Goal: Task Accomplishment & Management: Manage account settings

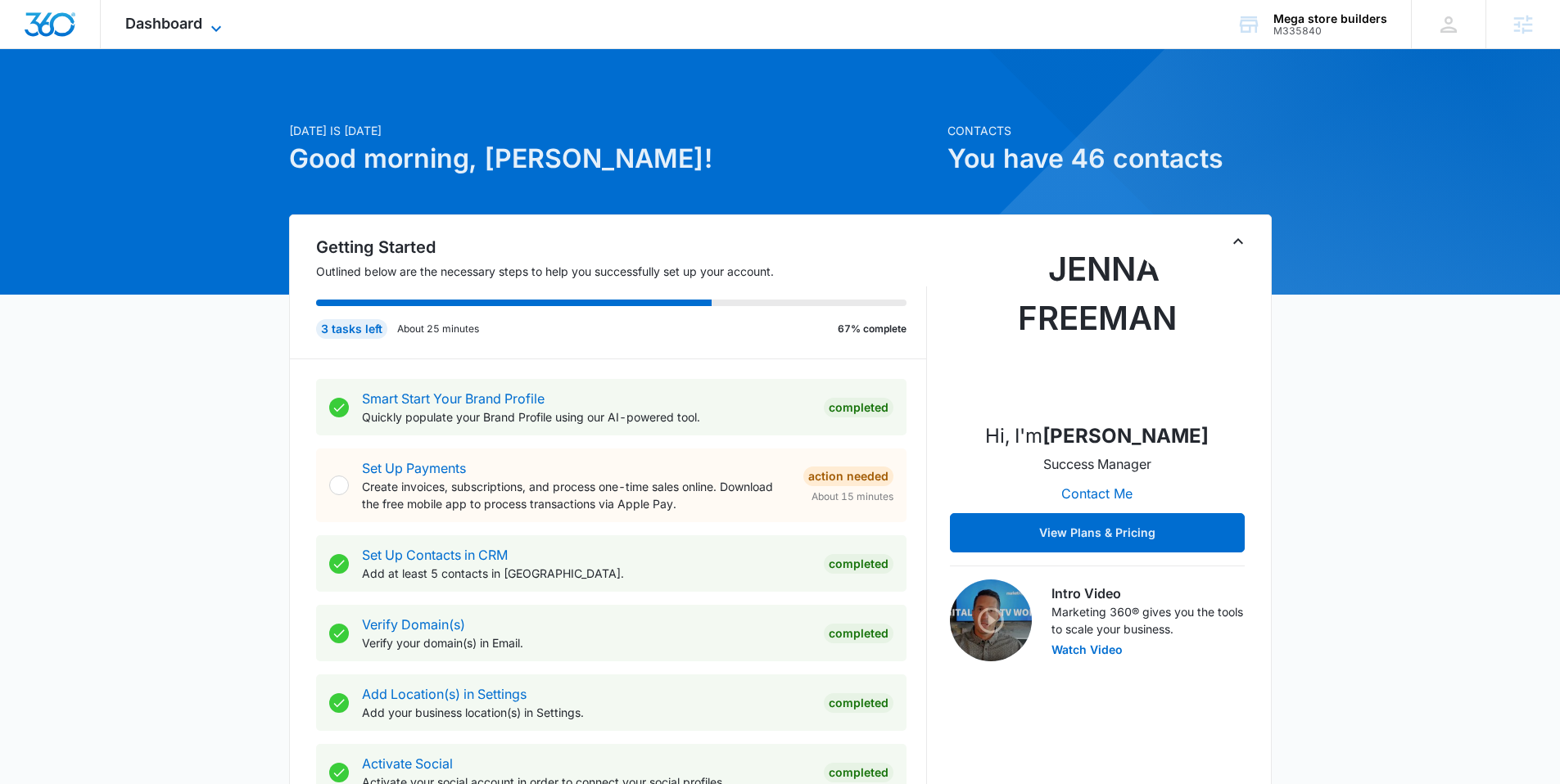
click at [155, 26] on span "Dashboard" at bounding box center [163, 23] width 77 height 17
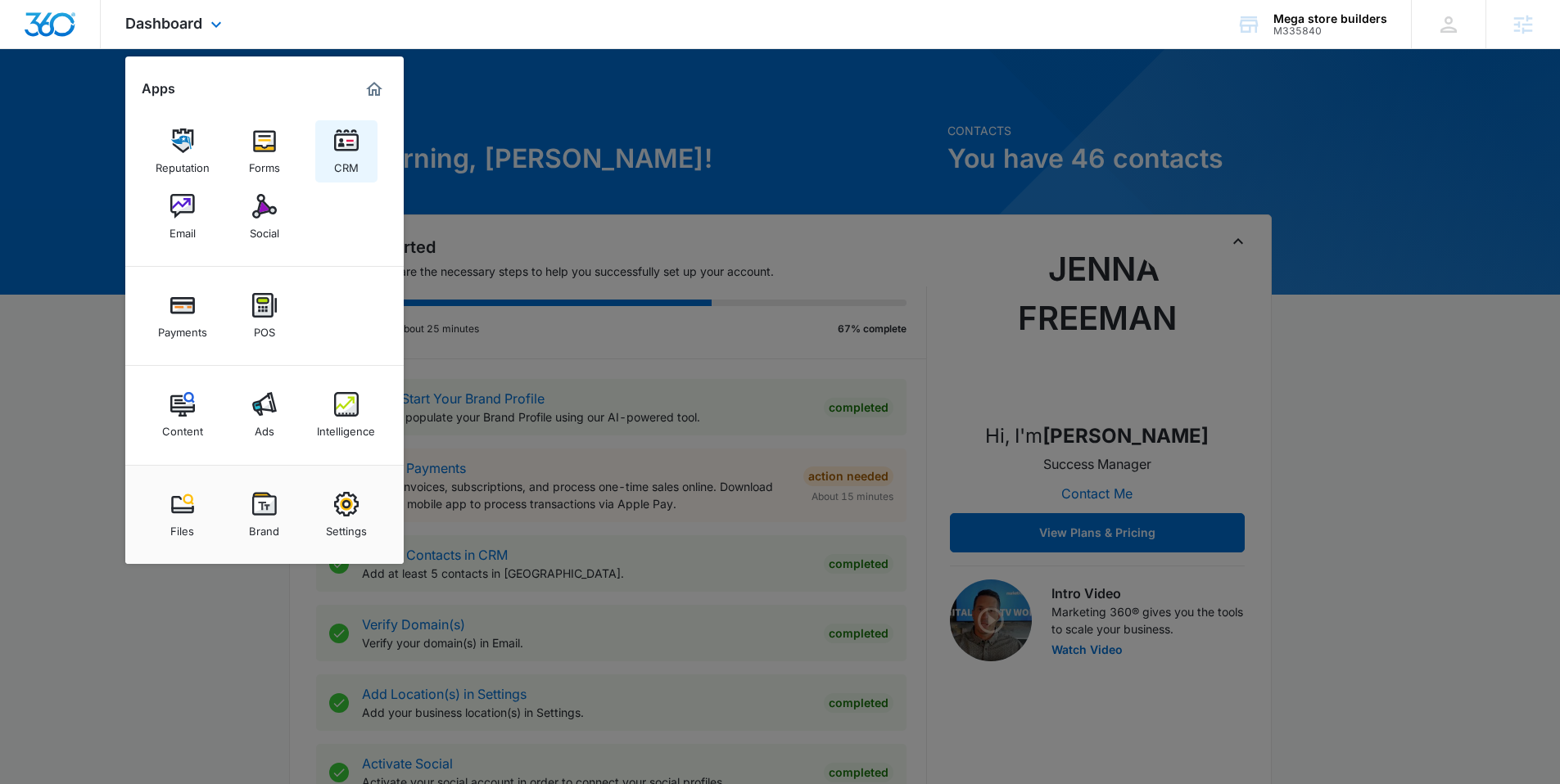
click at [360, 139] on link "CRM" at bounding box center [346, 151] width 63 height 63
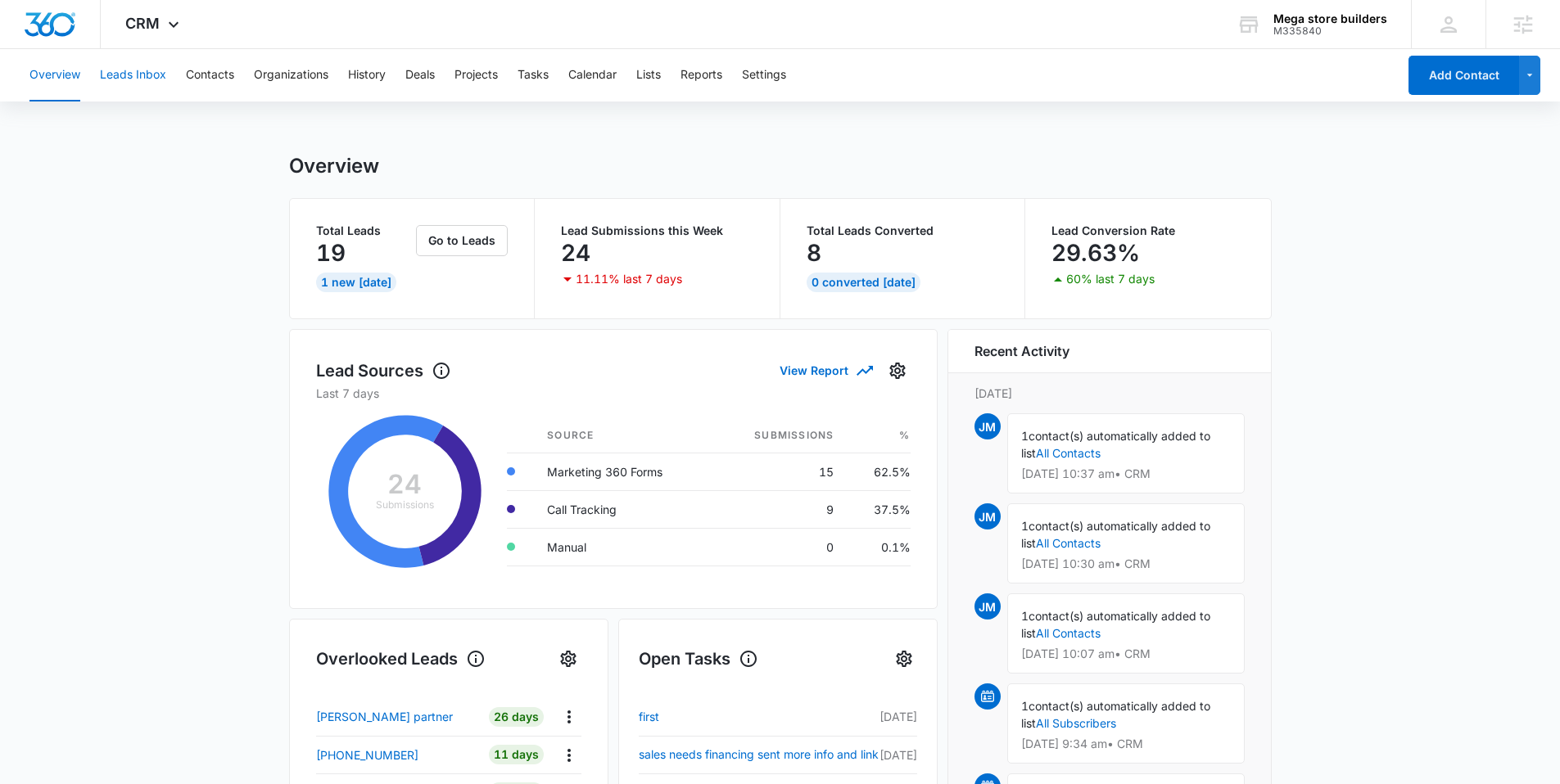
click at [126, 80] on button "Leads Inbox" at bounding box center [132, 75] width 66 height 53
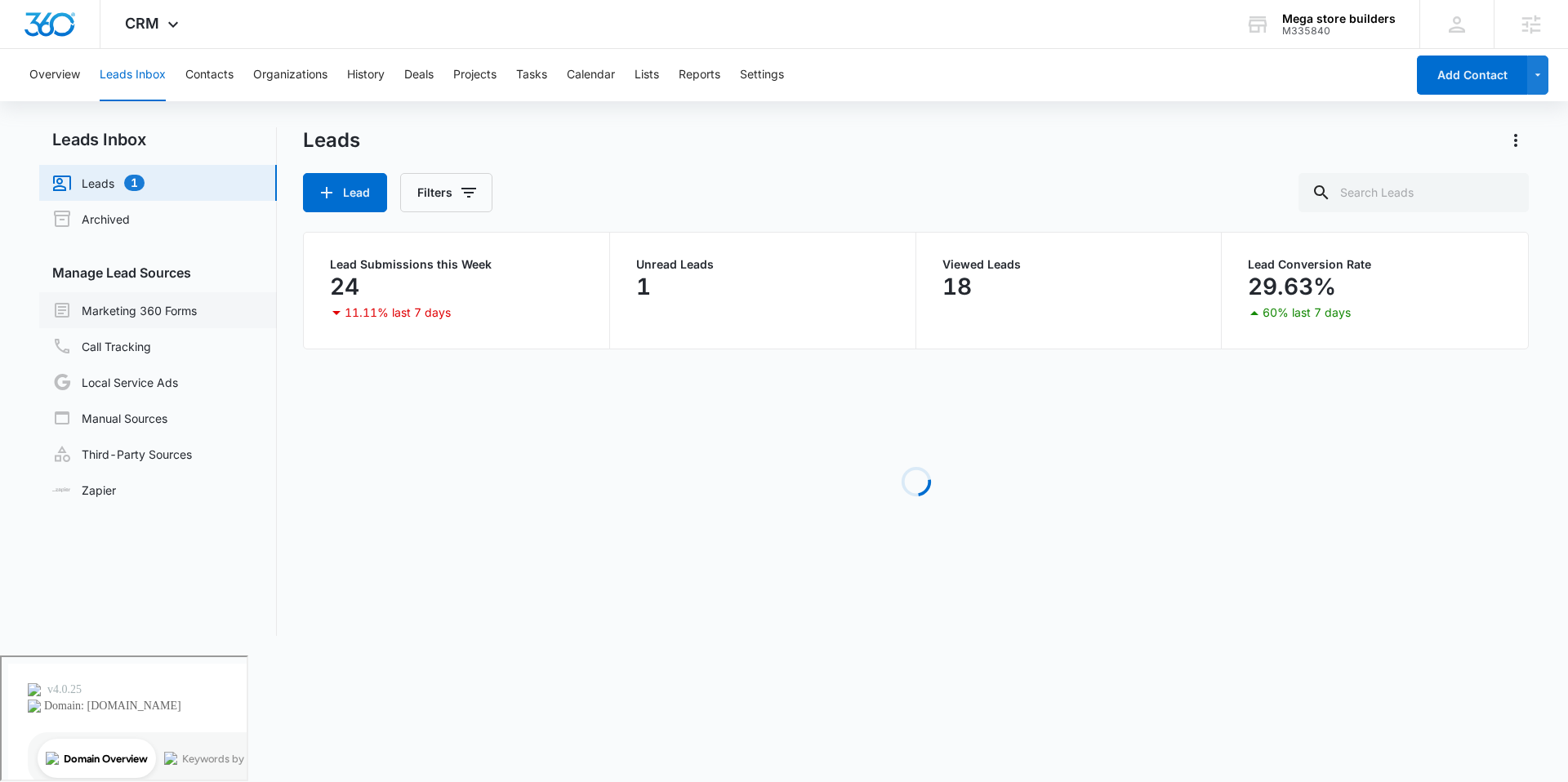
click at [191, 306] on link "Marketing 360 Forms" at bounding box center [125, 310] width 145 height 20
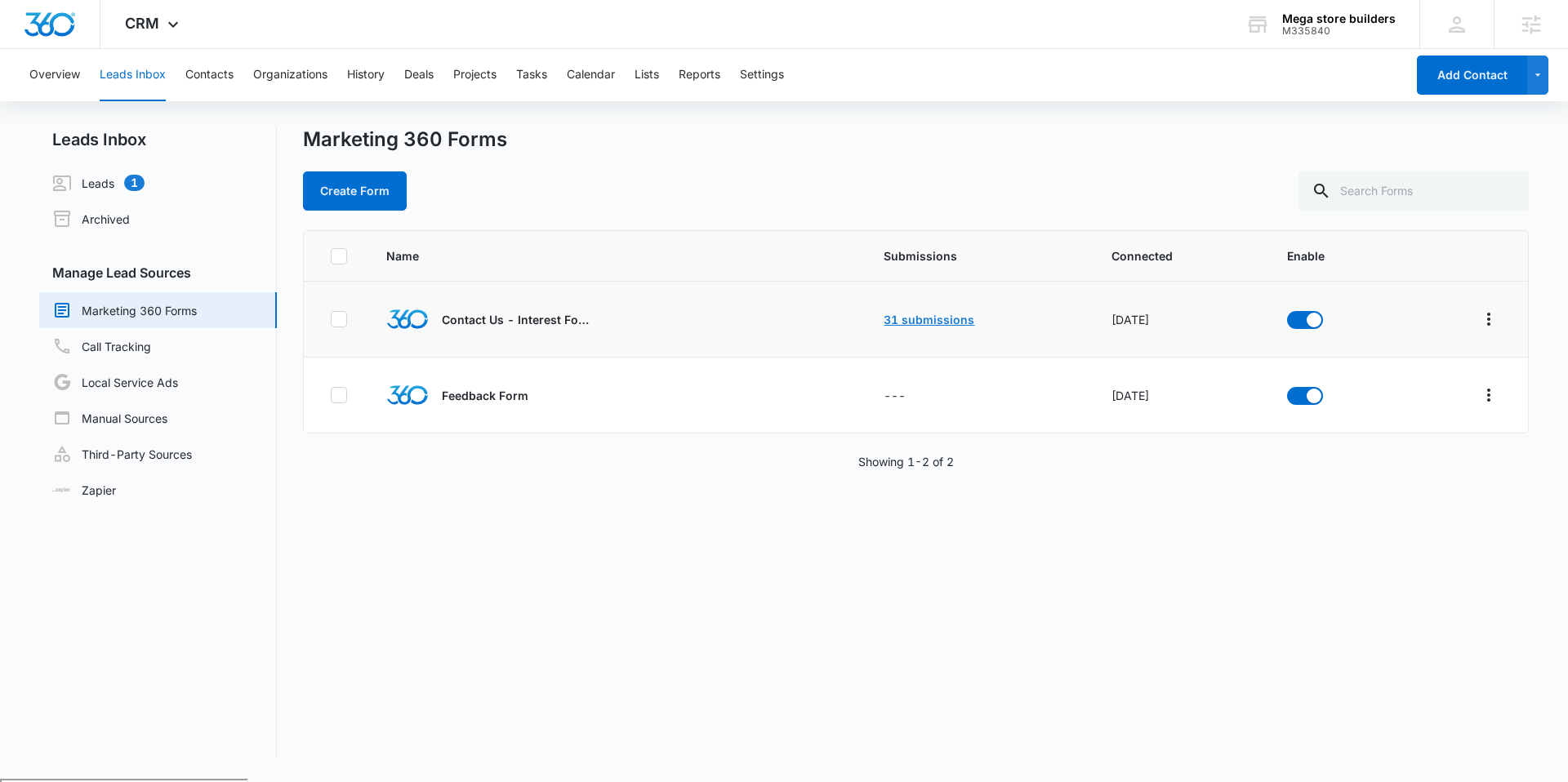
click at [930, 324] on link "31 submissions" at bounding box center [929, 319] width 90 height 14
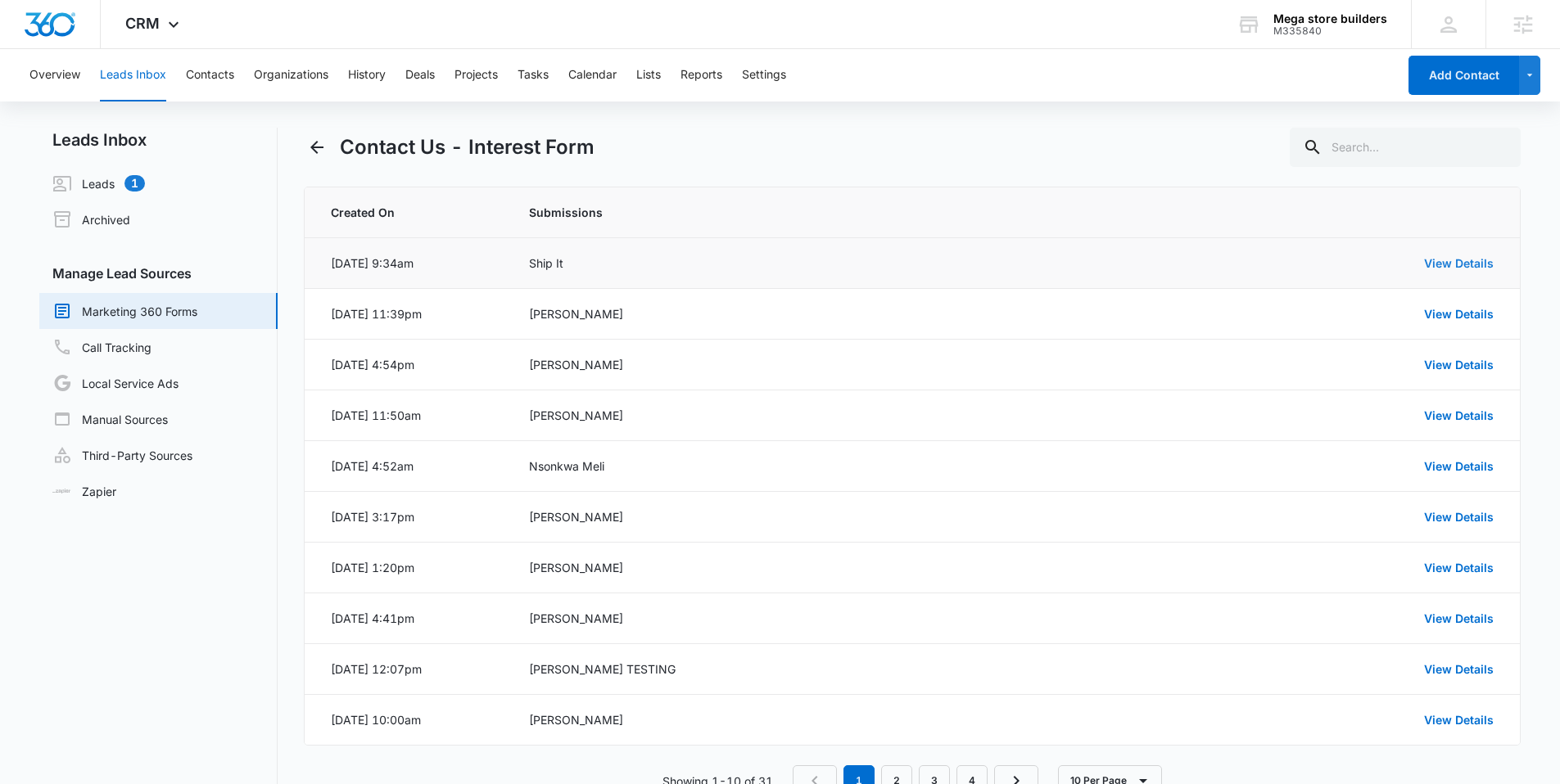
click at [1446, 265] on link "View Details" at bounding box center [1458, 263] width 70 height 14
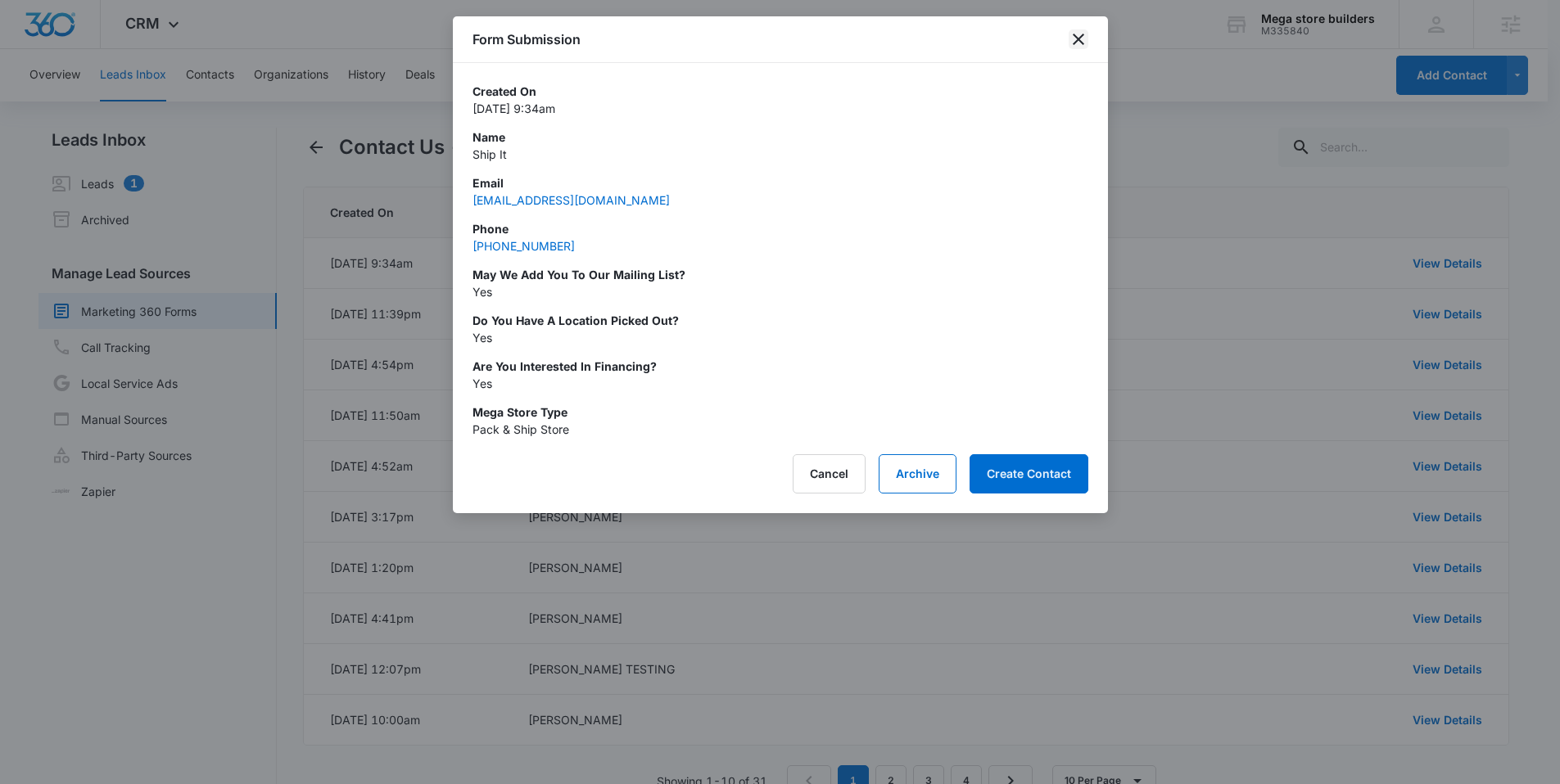
click at [1080, 44] on icon "close" at bounding box center [1079, 40] width 20 height 20
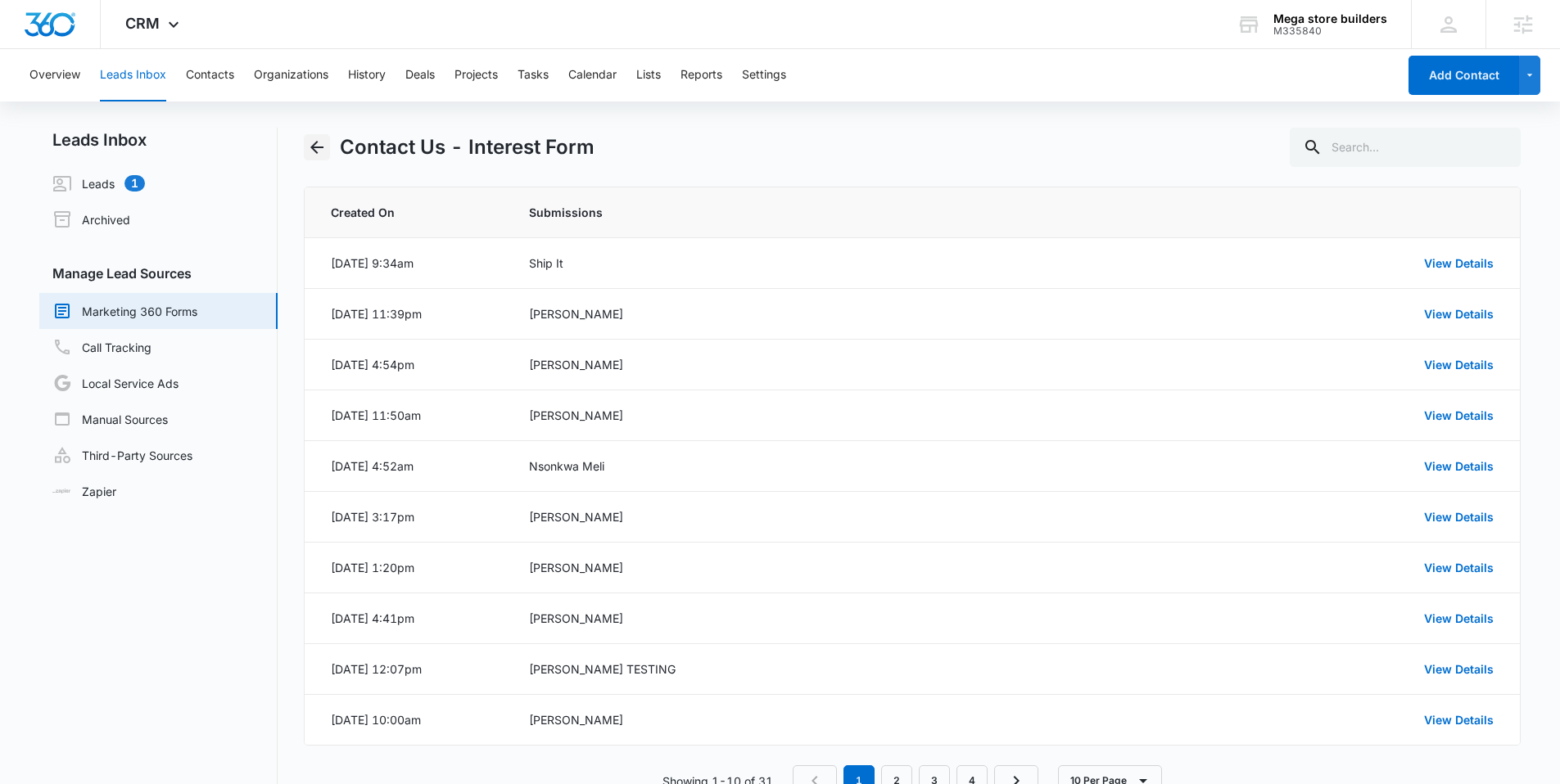
click at [321, 148] on icon "Back" at bounding box center [316, 147] width 13 height 13
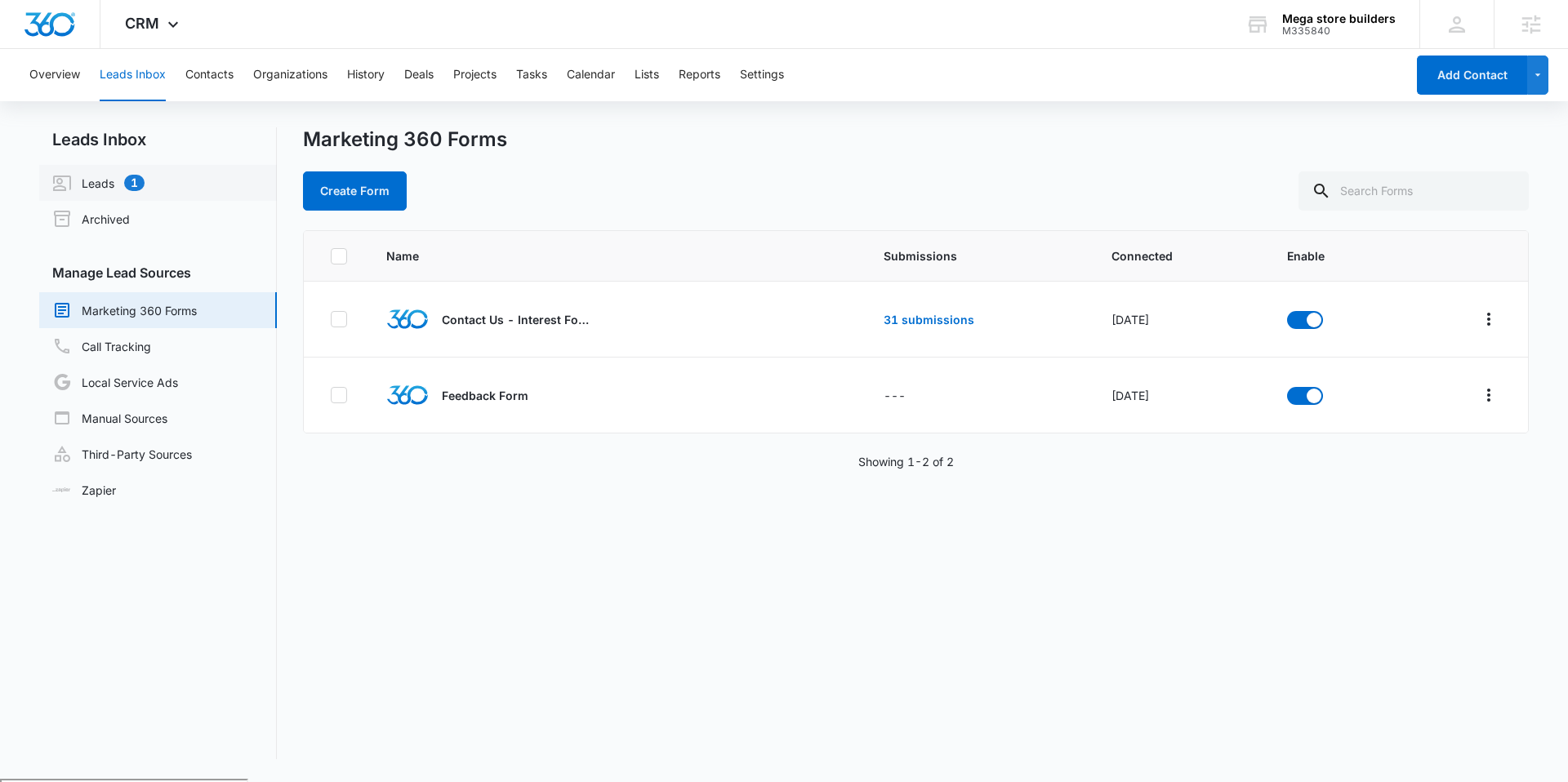
click at [85, 184] on link "Leads 1" at bounding box center [99, 183] width 92 height 20
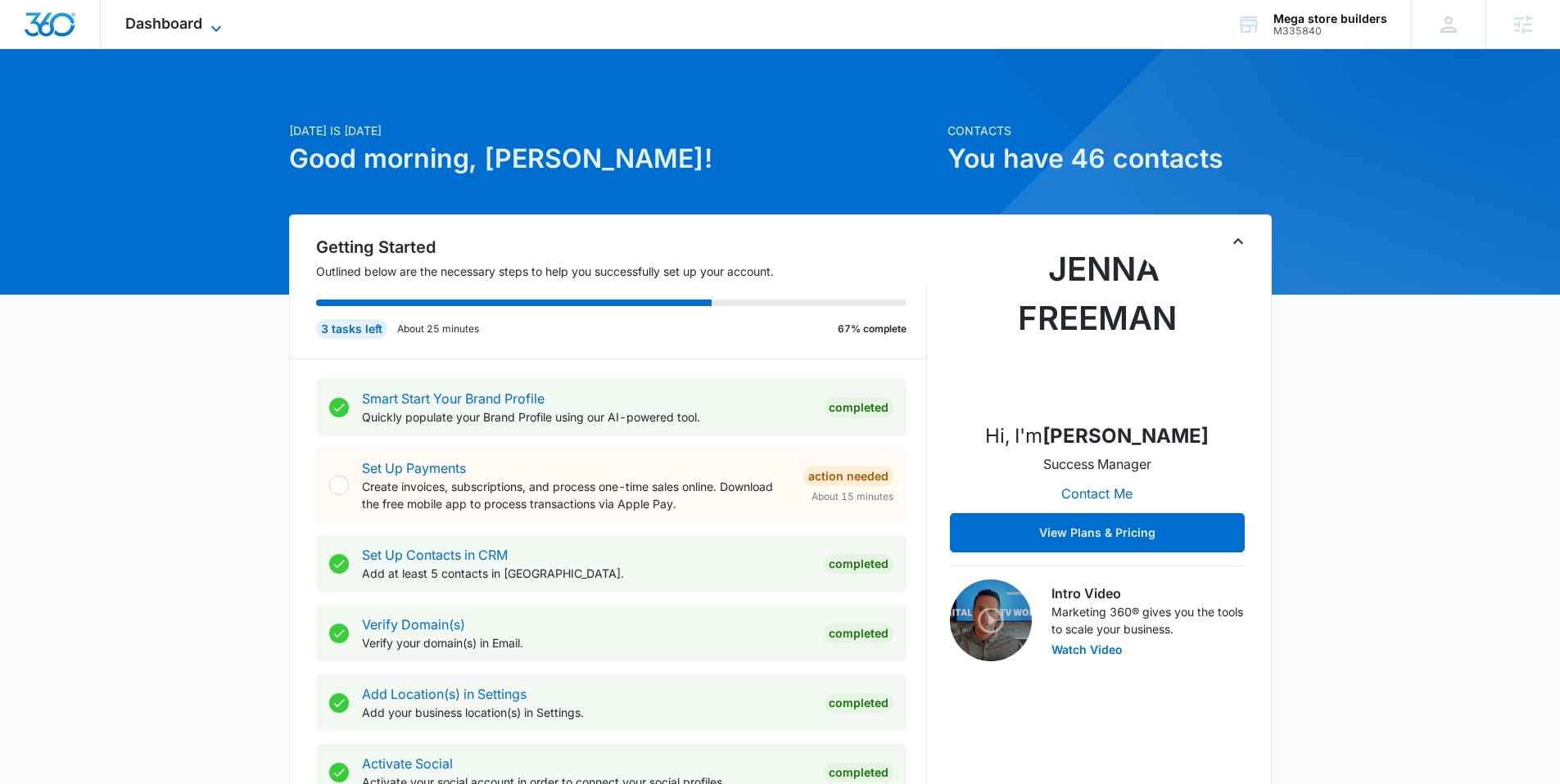
click at [159, 19] on span "Dashboard" at bounding box center [163, 23] width 77 height 17
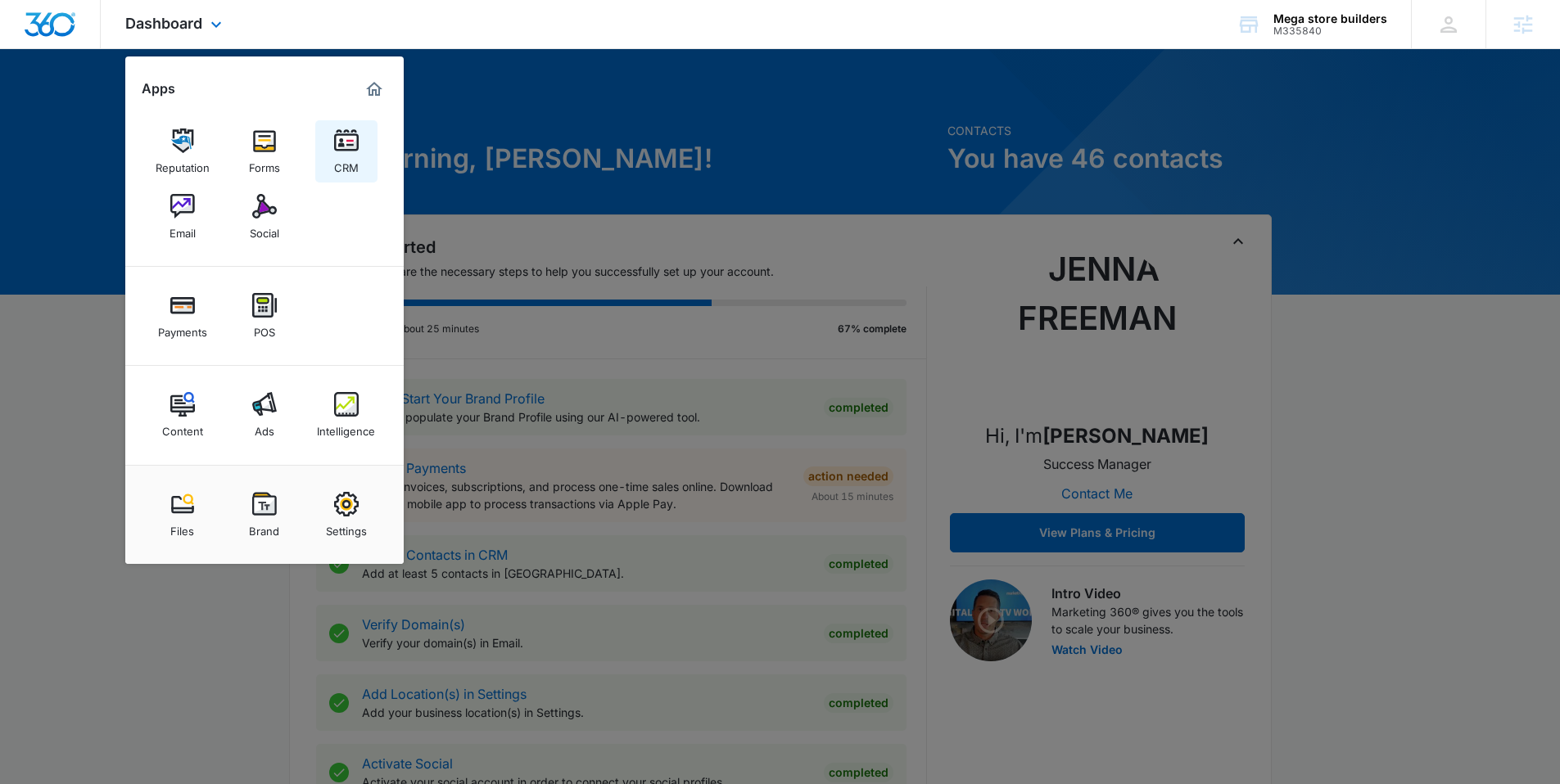
click at [351, 151] on img at bounding box center [346, 140] width 24 height 24
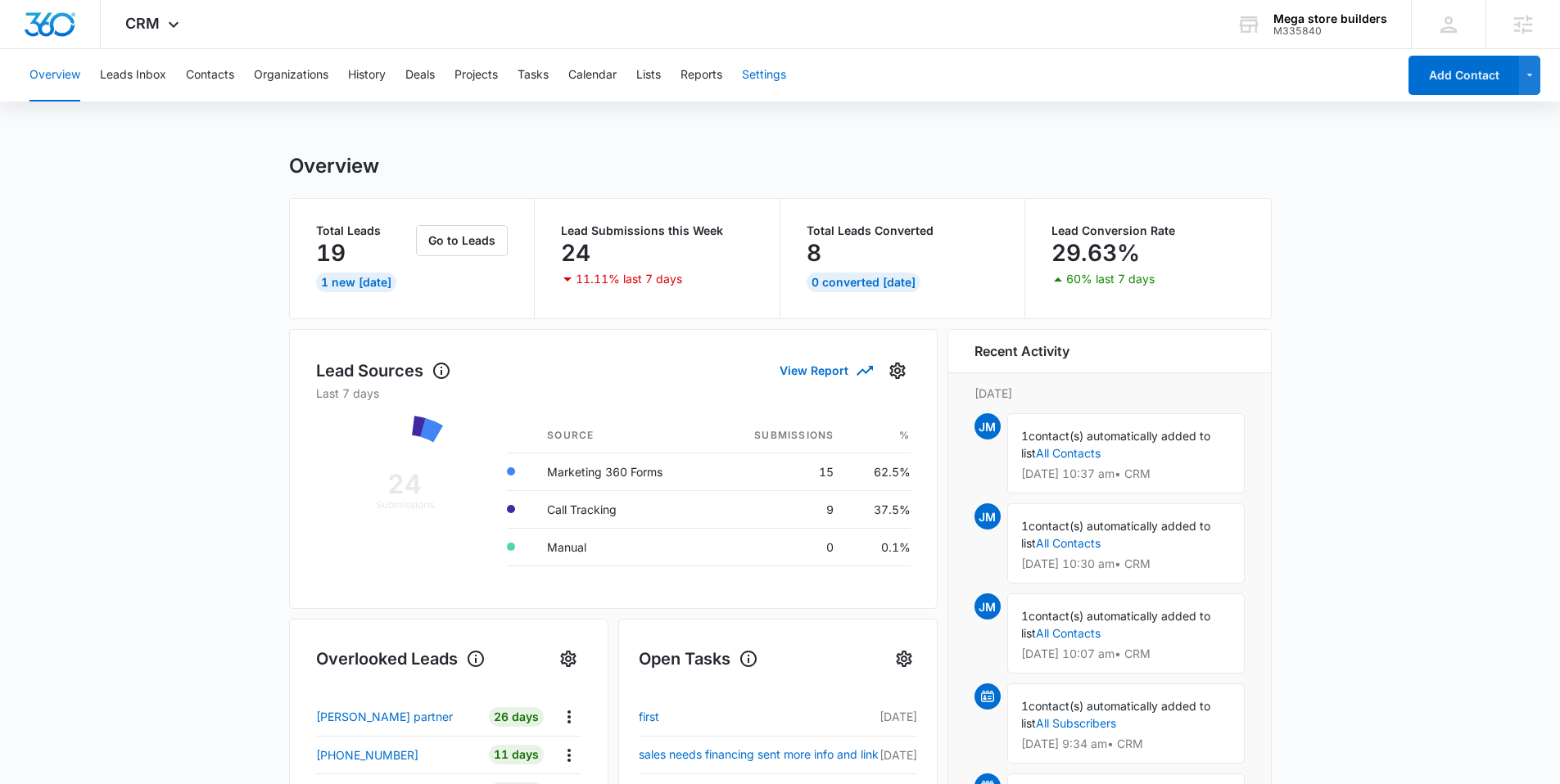
click at [786, 67] on button "Settings" at bounding box center [763, 75] width 44 height 53
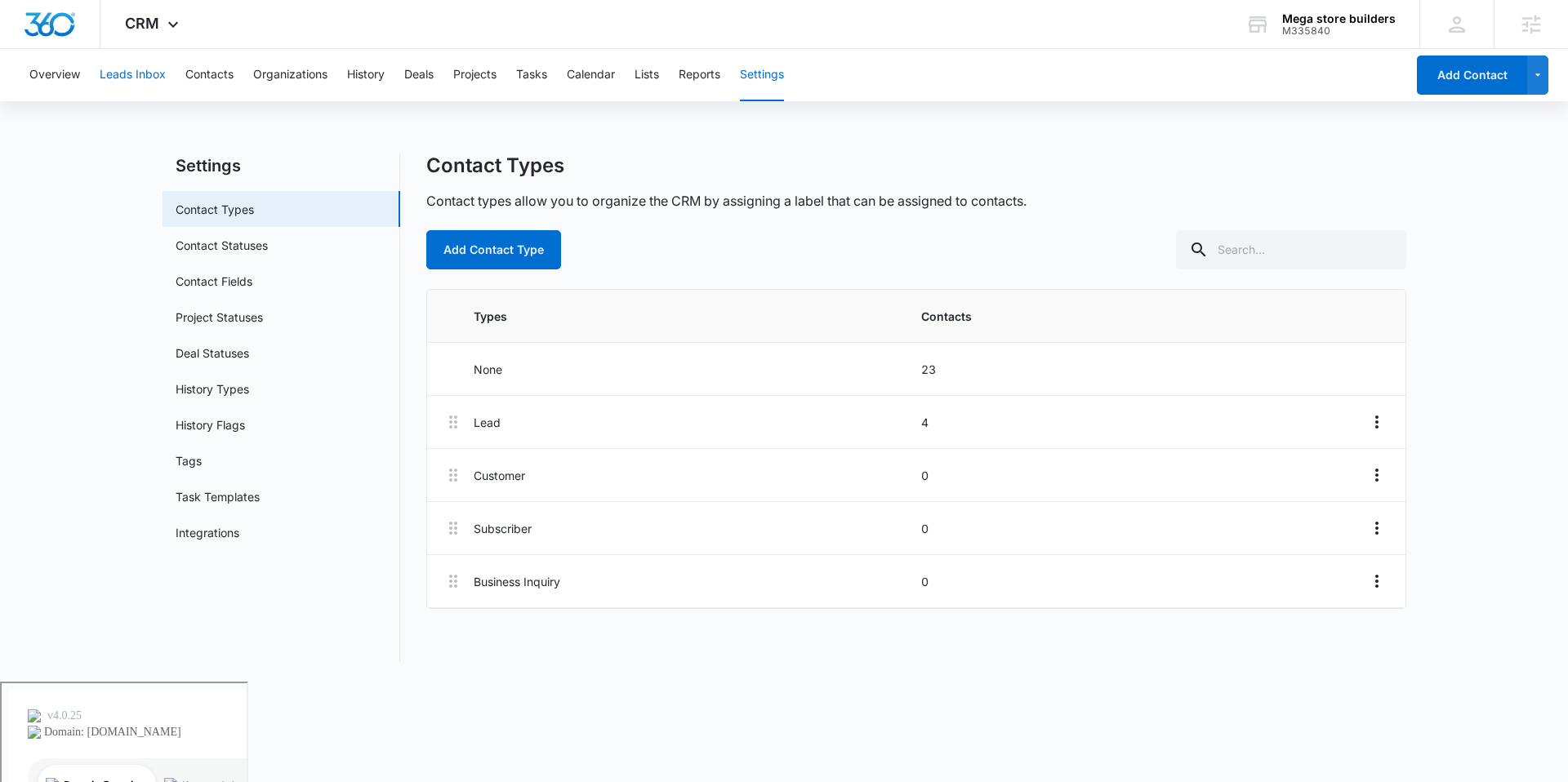
click at [147, 69] on button "Leads Inbox" at bounding box center [132, 75] width 66 height 52
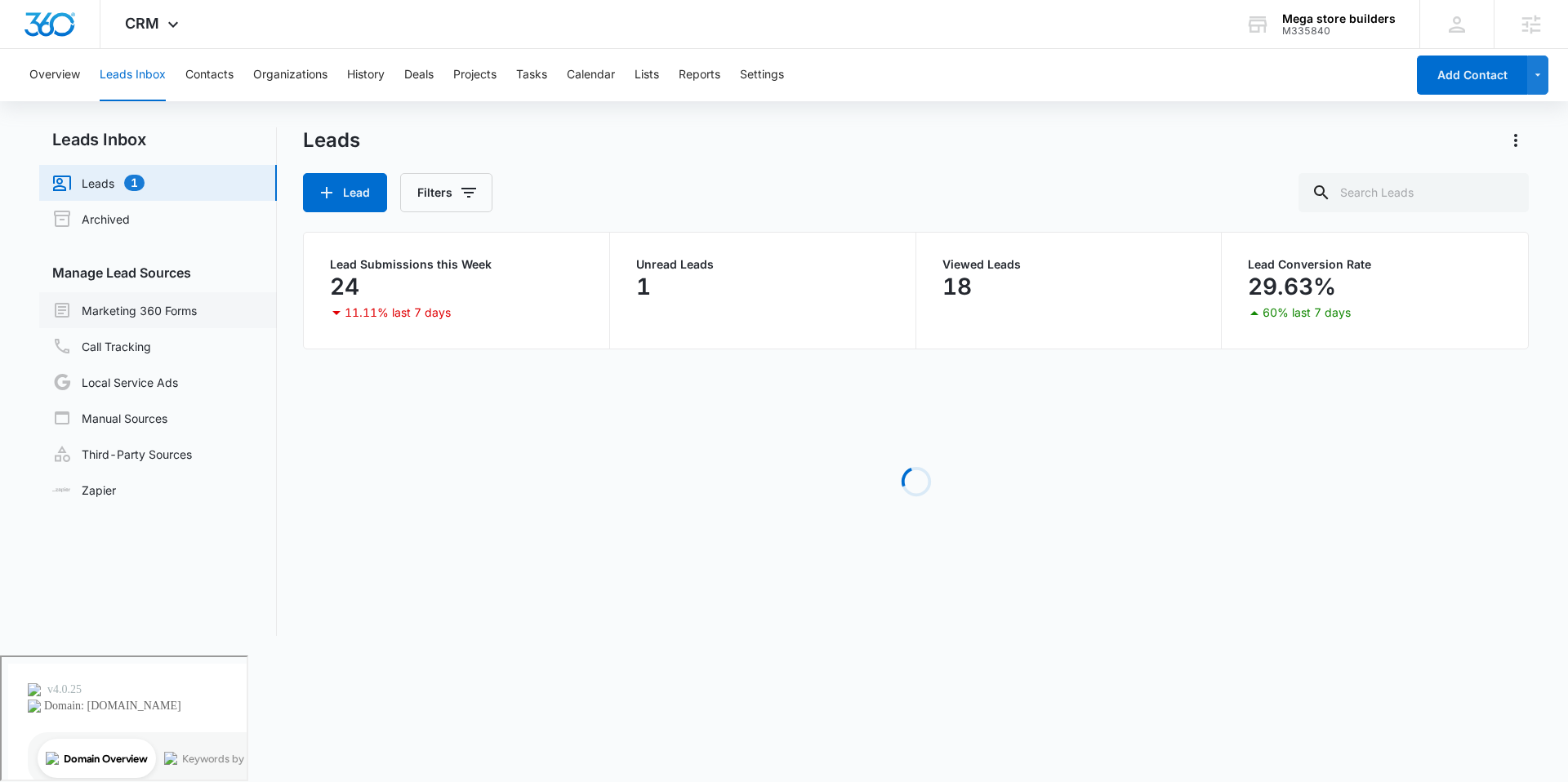
click at [165, 301] on link "Marketing 360 Forms" at bounding box center [125, 310] width 145 height 20
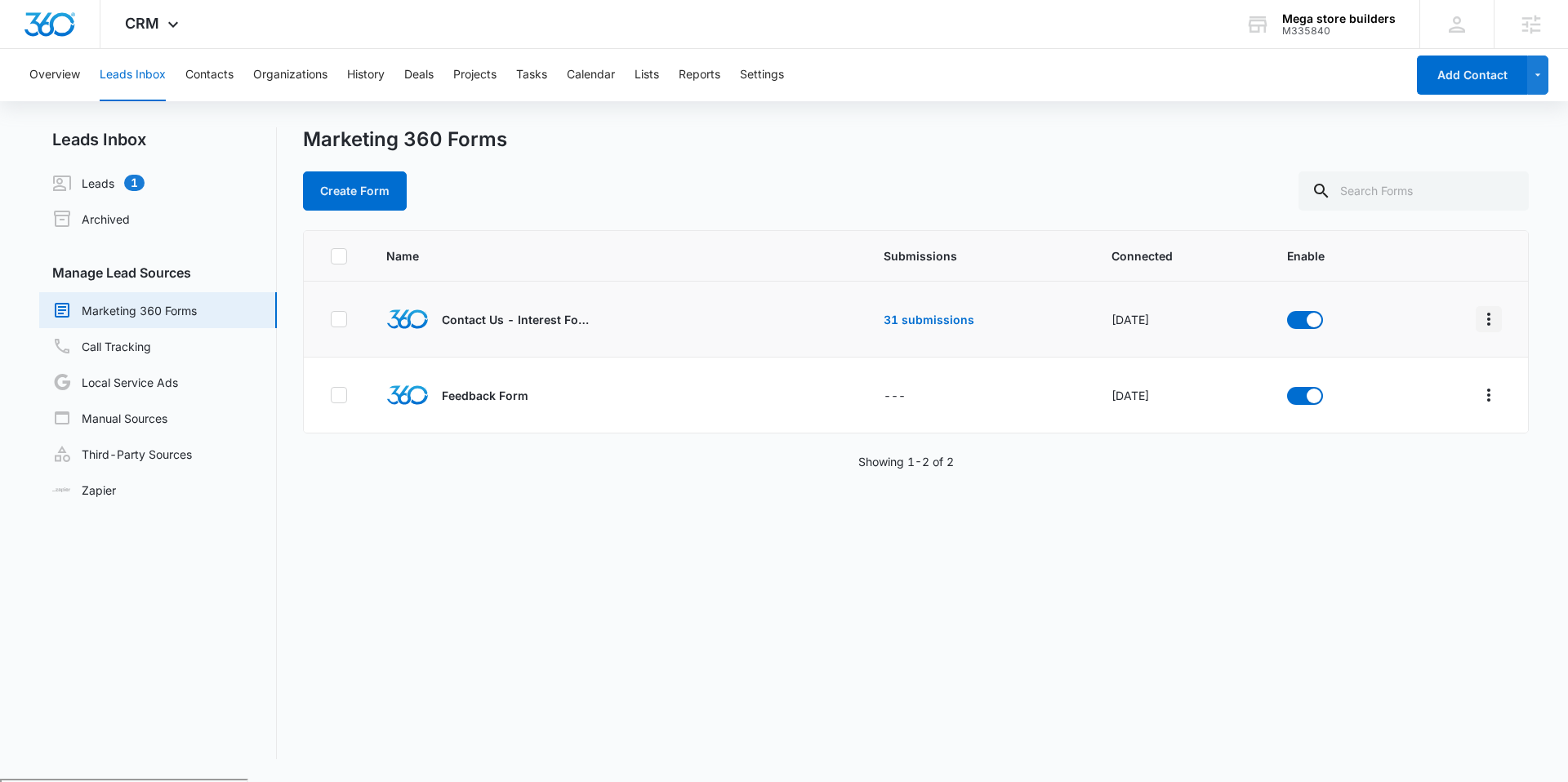
click at [1484, 316] on icon "Overflow Menu" at bounding box center [1489, 319] width 20 height 20
click at [1413, 421] on button "Field Mapping" at bounding box center [1412, 413] width 151 height 24
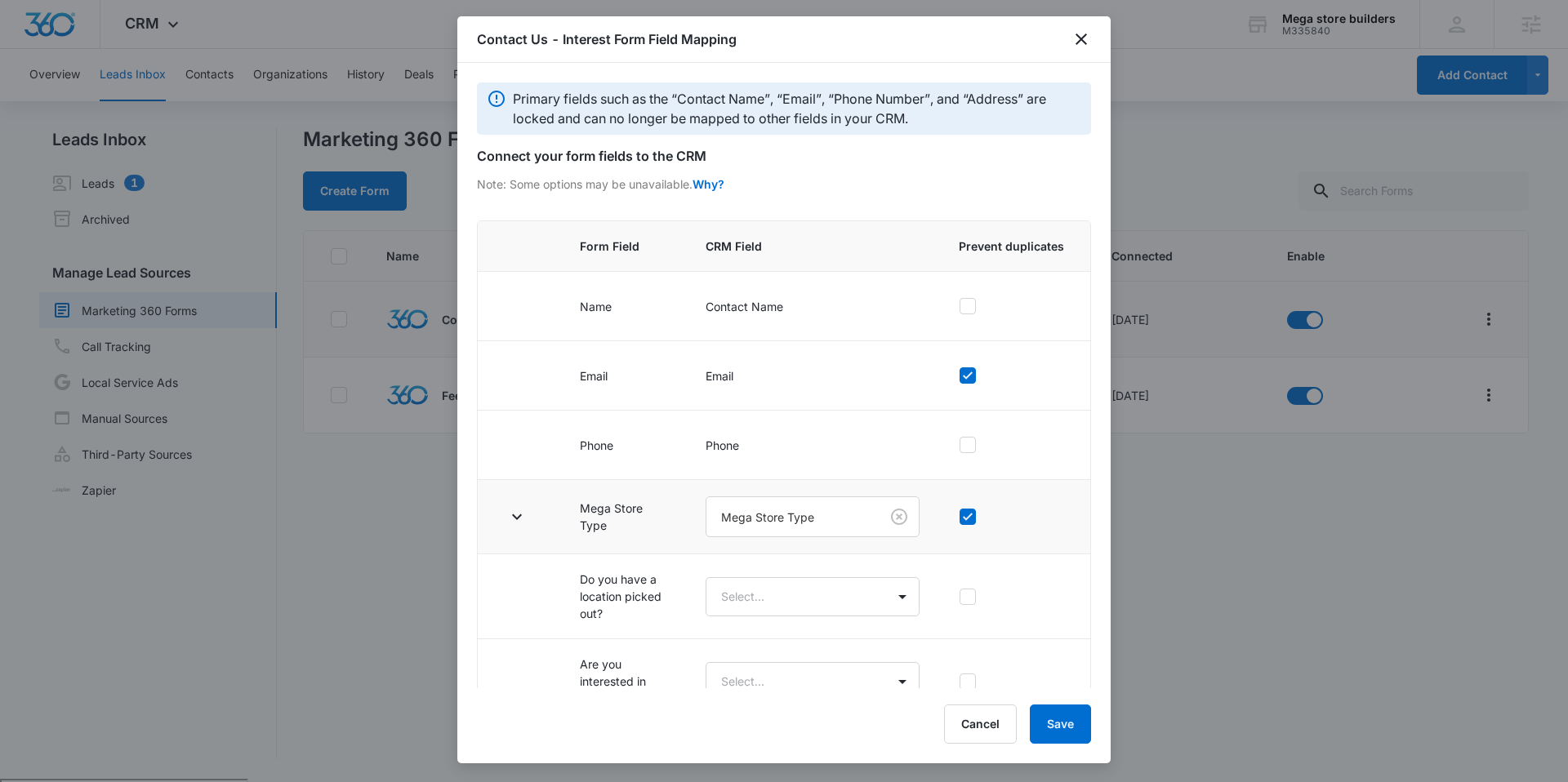
click at [963, 519] on icon at bounding box center [968, 517] width 14 height 14
click at [959, 518] on input "checkbox" at bounding box center [959, 517] width 1 height 1
checkbox input "false"
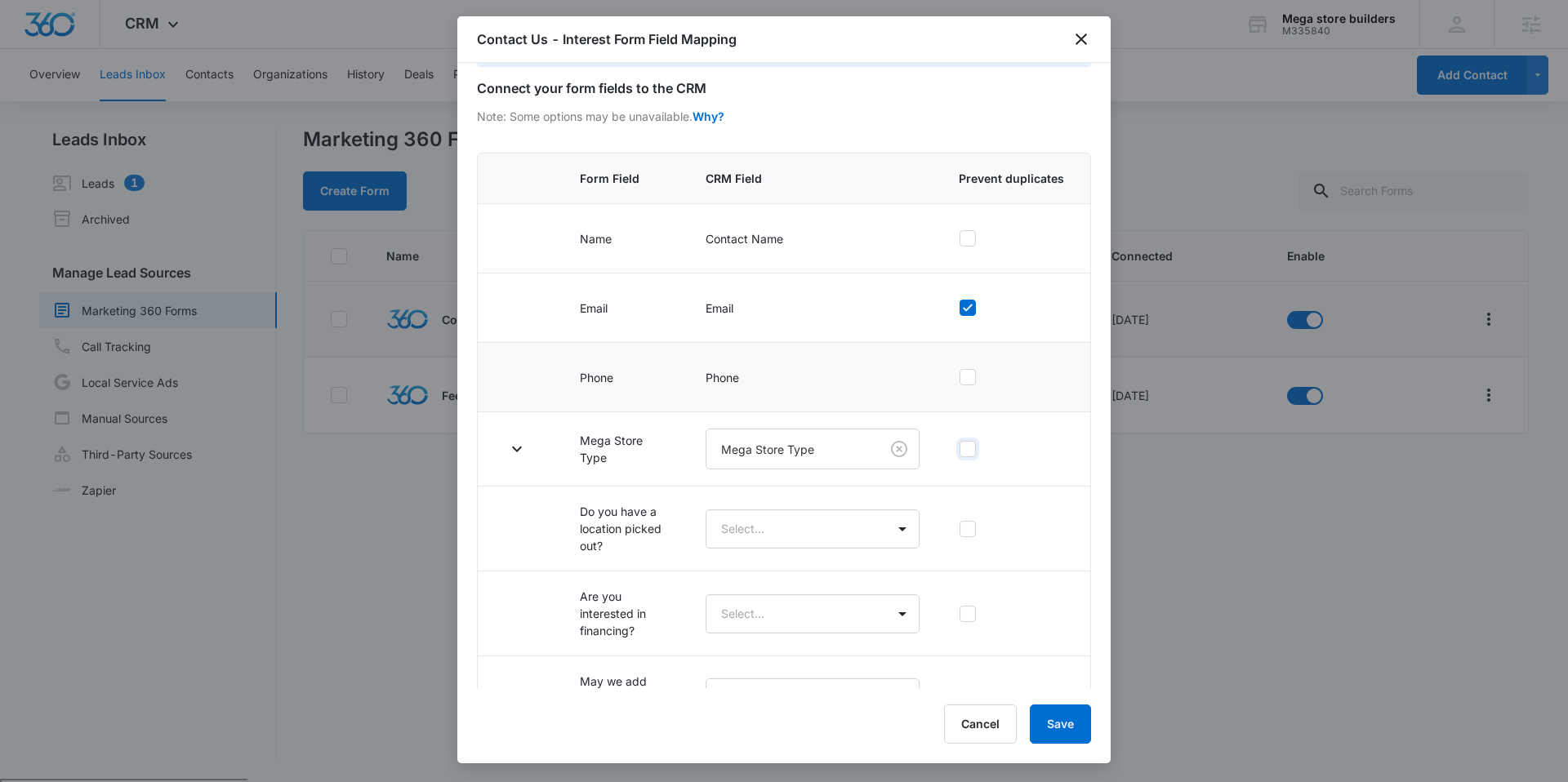
scroll to position [121, 0]
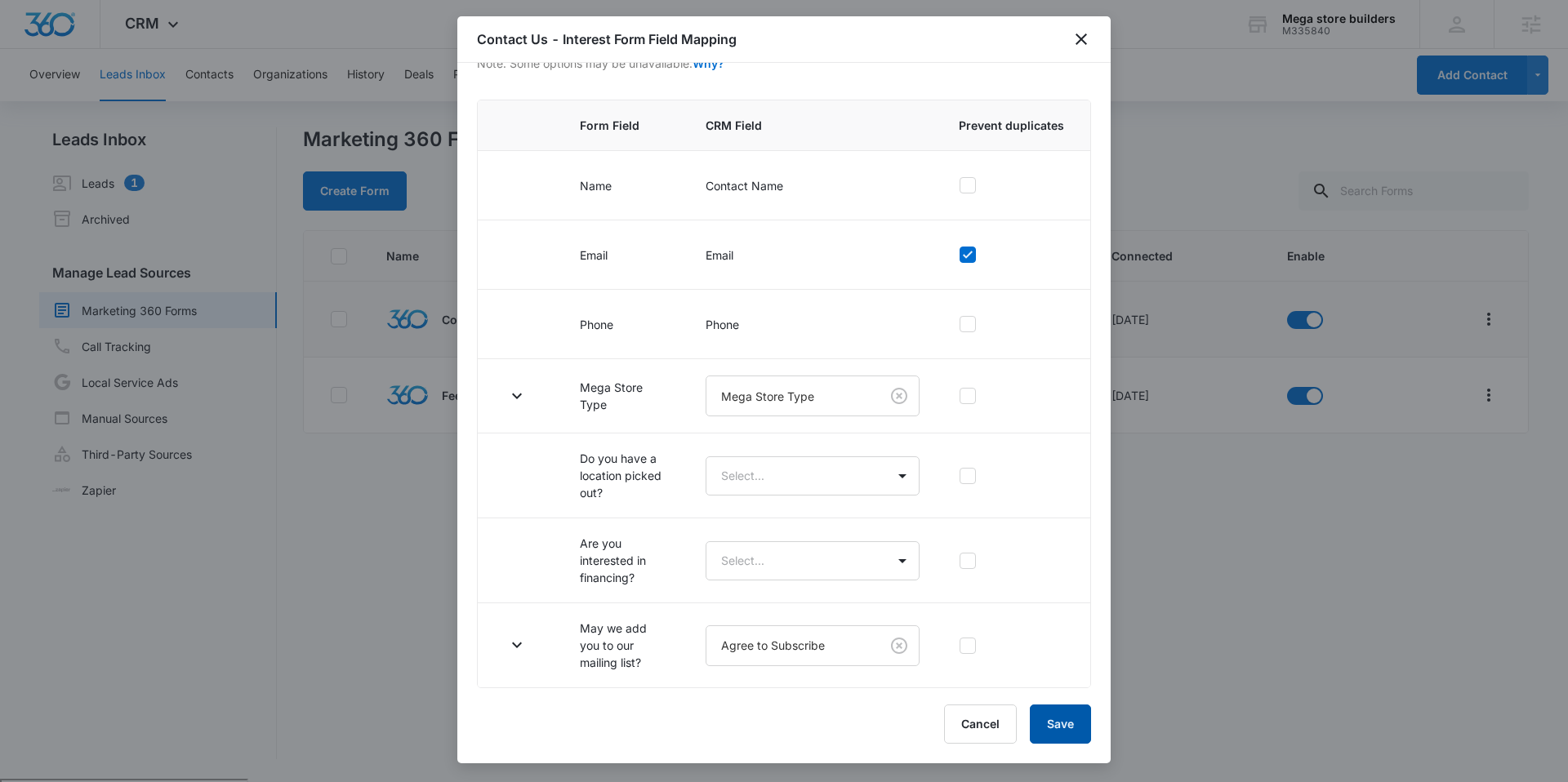
click at [1069, 721] on button "Save" at bounding box center [1061, 723] width 61 height 39
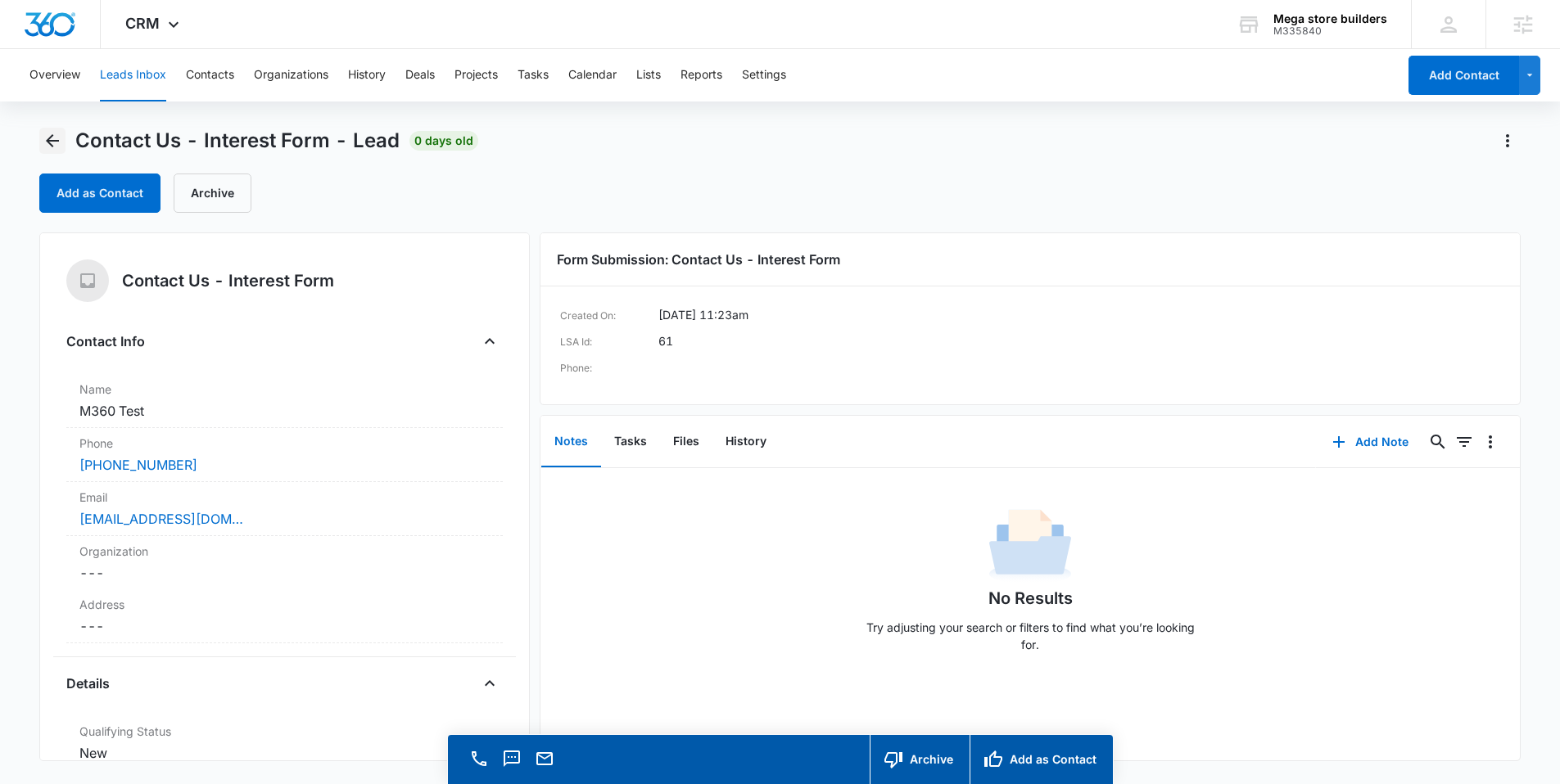
click at [49, 144] on icon "Back" at bounding box center [53, 140] width 13 height 13
click at [54, 140] on icon "Back" at bounding box center [53, 140] width 13 height 13
click at [140, 80] on button "Leads Inbox" at bounding box center [132, 75] width 66 height 53
